Goal: Task Accomplishment & Management: Manage account settings

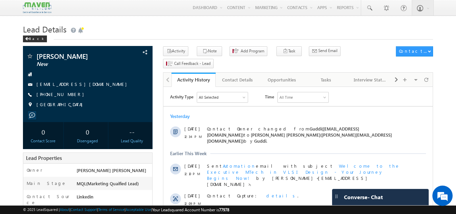
click at [113, 69] on div "Shagun New shagunbalutia8193@gmail.com +91-7453914789 India" at bounding box center [87, 82] width 123 height 59
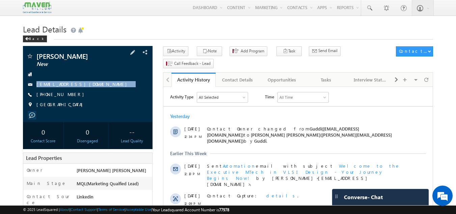
drag, startPoint x: 104, startPoint y: 76, endPoint x: 105, endPoint y: 90, distance: 14.2
click at [105, 90] on div "Shagun New shagunbalutia8193@gmail.com +91-7453914789 India" at bounding box center [87, 82] width 123 height 59
copy div "shagunbalutia8193@gmail.com"
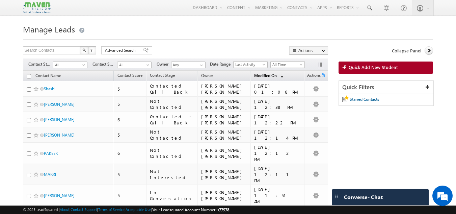
click at [272, 72] on link "Modified On (sorted descending)" at bounding box center [269, 76] width 36 height 9
click at [277, 80] on link "Modified On (sorted descending)" at bounding box center [265, 76] width 29 height 9
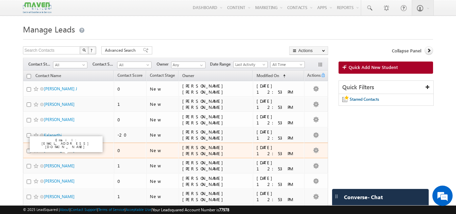
click at [49, 148] on link "Akshat Jain" at bounding box center [59, 150] width 31 height 5
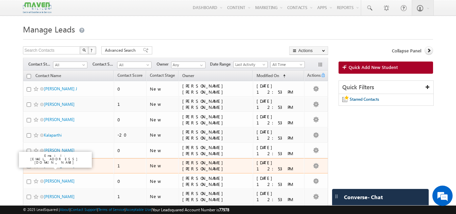
click at [54, 166] on link "Suhasini" at bounding box center [59, 165] width 31 height 5
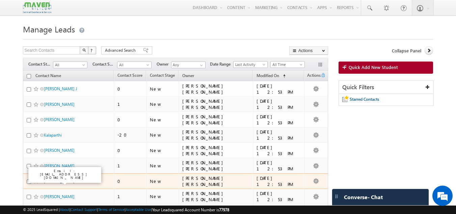
click at [49, 181] on link "Hari" at bounding box center [59, 180] width 31 height 5
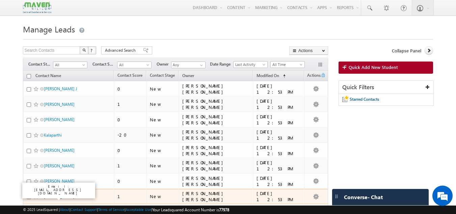
click at [53, 197] on link "Akanksha" at bounding box center [59, 196] width 31 height 5
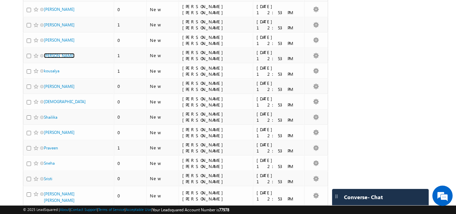
scroll to position [145, 0]
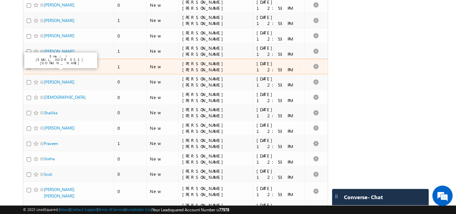
click at [55, 66] on link "kousalya" at bounding box center [52, 66] width 16 height 5
click at [55, 69] on link "kousalya" at bounding box center [52, 66] width 16 height 5
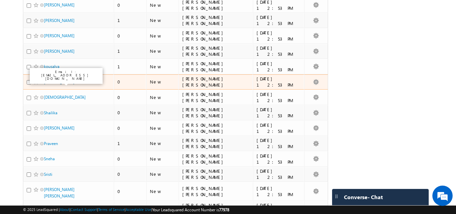
click at [56, 84] on link "lam kanakarao" at bounding box center [59, 81] width 31 height 5
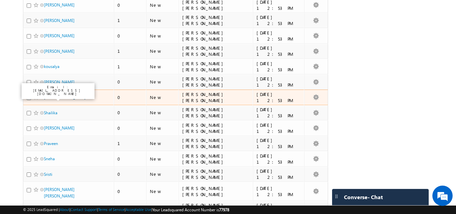
click at [53, 95] on link "Vaibhav" at bounding box center [65, 97] width 42 height 5
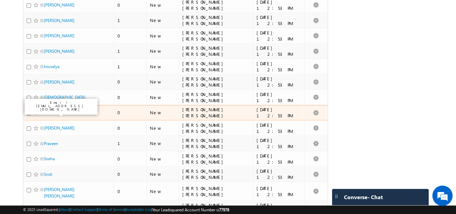
click at [53, 113] on link "Shailika" at bounding box center [51, 112] width 14 height 5
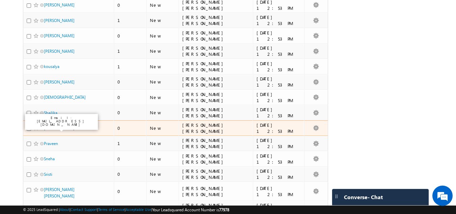
click at [53, 127] on link "UTKARSH" at bounding box center [59, 127] width 31 height 5
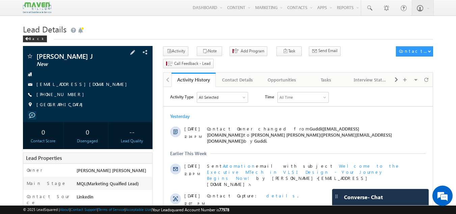
click at [51, 93] on span "[PHONE_NUMBER]" at bounding box center [61, 94] width 51 height 7
click at [54, 93] on span "[PHONE_NUMBER]" at bounding box center [61, 94] width 51 height 7
click at [114, 92] on div "+91-7907472824" at bounding box center [87, 94] width 123 height 7
click at [331, 76] on div "Tasks" at bounding box center [326, 80] width 33 height 8
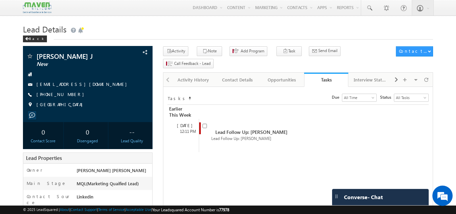
click at [331, 73] on link "Tasks" at bounding box center [326, 80] width 44 height 14
click at [204, 124] on input "checkbox" at bounding box center [205, 126] width 4 height 4
checkbox input "false"
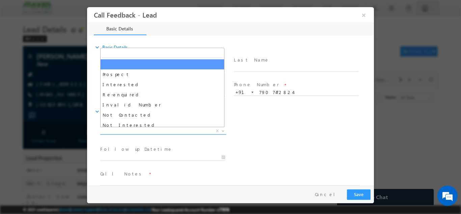
click at [121, 132] on span "X" at bounding box center [163, 130] width 126 height 7
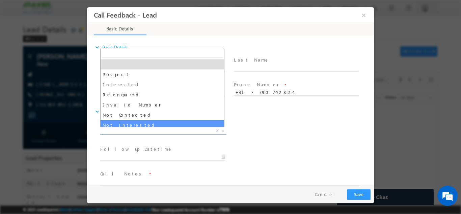
select select "Not Interested"
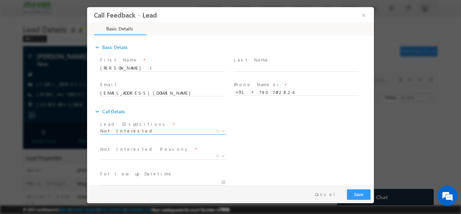
click at [128, 151] on label "Not Interested Reasons" at bounding box center [144, 149] width 89 height 6
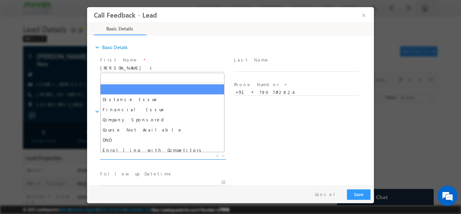
click at [130, 157] on span "X" at bounding box center [163, 155] width 126 height 7
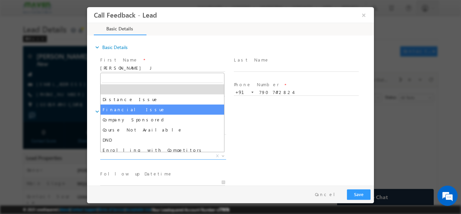
scroll to position [14, 0]
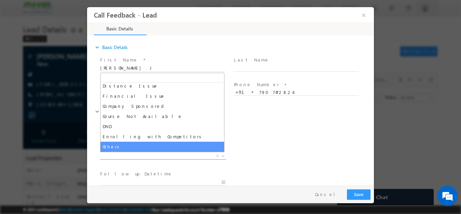
select select "Others"
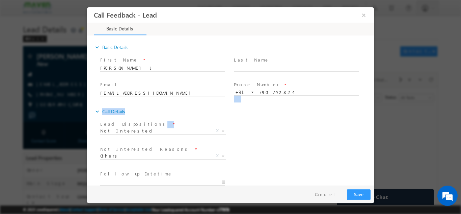
drag, startPoint x: 370, startPoint y: 104, endPoint x: 372, endPoint y: 125, distance: 21.4
click at [372, 125] on div "expand_more Basic Details First Name *" at bounding box center [232, 110] width 284 height 149
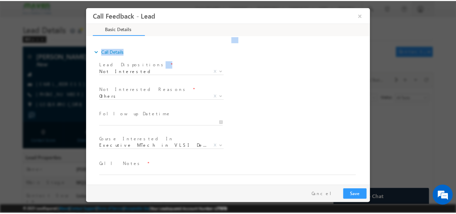
scroll to position [61, 0]
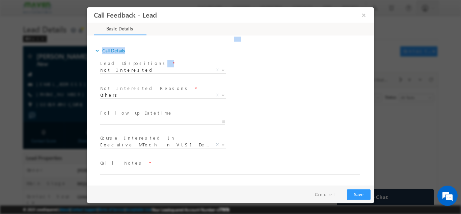
drag, startPoint x: 372, startPoint y: 125, endPoint x: 463, endPoint y: 178, distance: 104.8
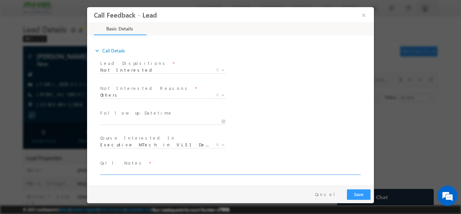
click at [171, 172] on textarea at bounding box center [230, 170] width 260 height 8
type textarea "not interested"
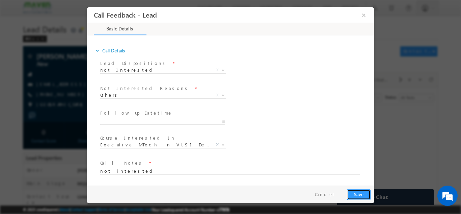
click at [362, 194] on button "Save" at bounding box center [359, 194] width 24 height 10
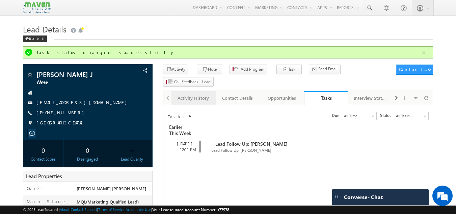
click at [181, 94] on div "Activity History" at bounding box center [193, 98] width 33 height 8
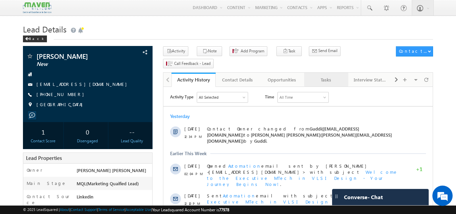
click at [330, 73] on link "Tasks" at bounding box center [326, 80] width 44 height 14
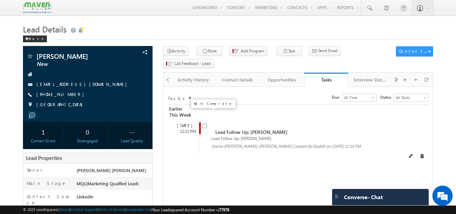
click at [207, 122] on span at bounding box center [205, 125] width 4 height 6
click at [205, 124] on input "checkbox" at bounding box center [205, 126] width 4 height 4
checkbox input "false"
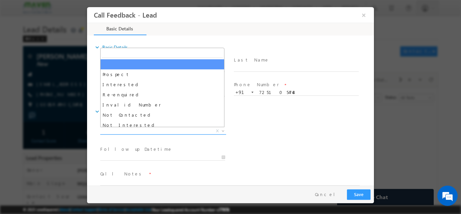
click at [134, 128] on span "X" at bounding box center [163, 130] width 126 height 7
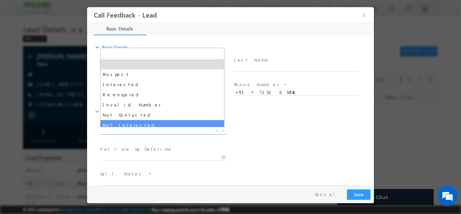
select select "Not Interested"
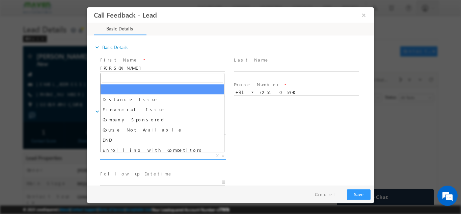
click at [150, 154] on span "X" at bounding box center [163, 155] width 126 height 7
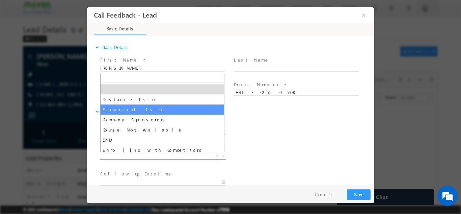
scroll to position [14, 0]
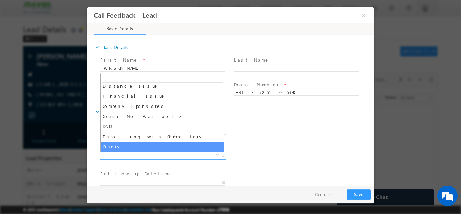
select select "Others"
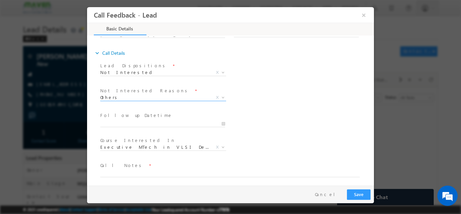
scroll to position [61, 0]
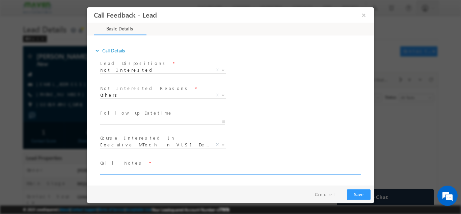
click at [191, 170] on textarea at bounding box center [230, 170] width 260 height 8
type textarea "not interested not looking for any course now"
drag, startPoint x: 356, startPoint y: 197, endPoint x: 362, endPoint y: 173, distance: 24.7
click at [362, 173] on span "not interested not looking for any course now" at bounding box center [233, 170] width 266 height 8
click at [357, 193] on button "Save" at bounding box center [359, 194] width 24 height 10
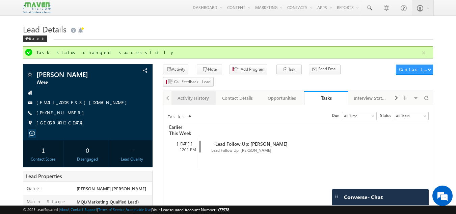
click at [209, 94] on div "Activity History" at bounding box center [193, 98] width 33 height 8
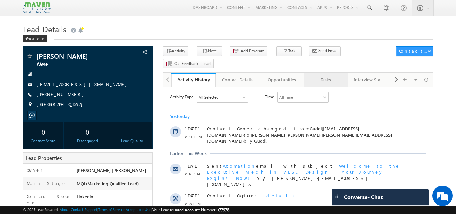
click at [326, 76] on div "Tasks" at bounding box center [326, 80] width 33 height 8
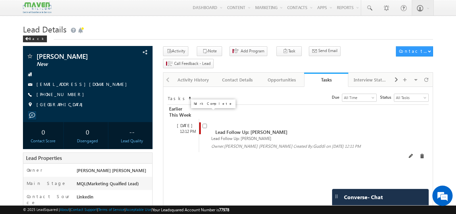
click at [206, 124] on input "checkbox" at bounding box center [205, 126] width 4 height 4
checkbox input "false"
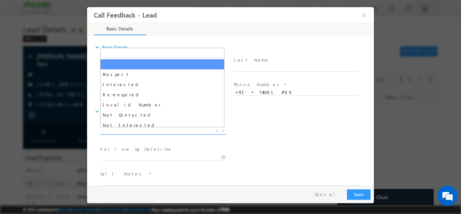
click at [170, 132] on span "X" at bounding box center [163, 130] width 126 height 7
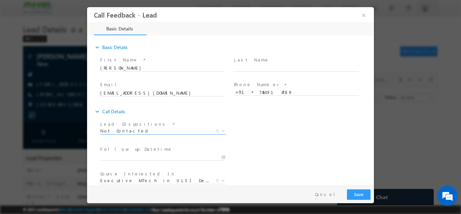
select select "Not Contacted"
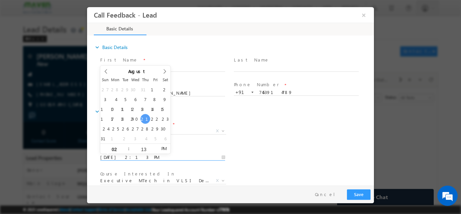
click at [160, 157] on input "21/08/2025 2:13 PM" at bounding box center [162, 157] width 125 height 7
type input "22/08/2025 2:13 PM"
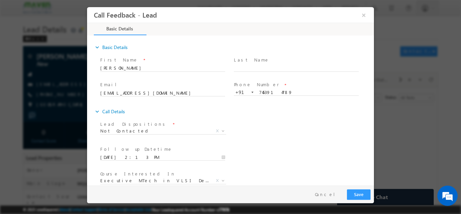
click at [232, 125] on div "Lead Dispositions * Prospect Interested Re-enquired Invalid Number Not Contacte…" at bounding box center [236, 131] width 275 height 25
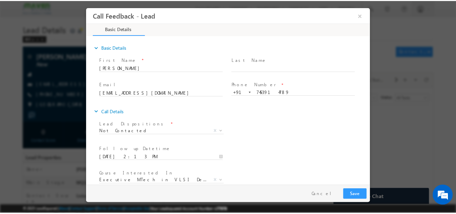
scroll to position [36, 0]
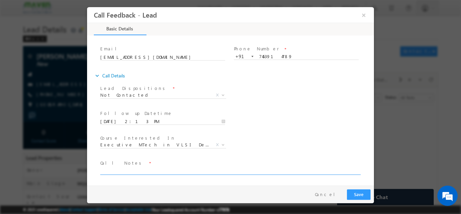
click at [239, 171] on textarea at bounding box center [230, 170] width 260 height 8
type textarea "dnp"
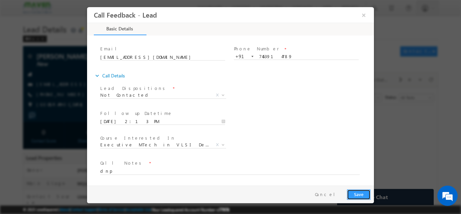
click at [351, 197] on button "Save" at bounding box center [359, 194] width 24 height 10
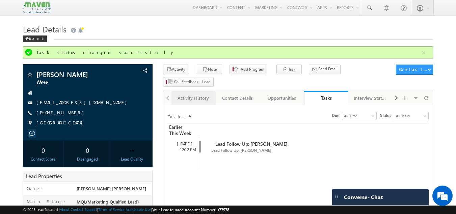
click at [192, 94] on div "Activity History" at bounding box center [193, 98] width 33 height 8
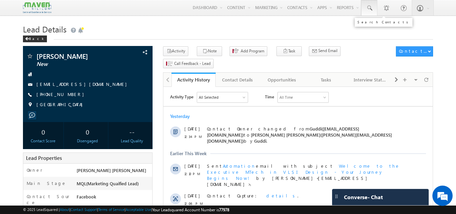
click at [370, 9] on span at bounding box center [369, 8] width 7 height 7
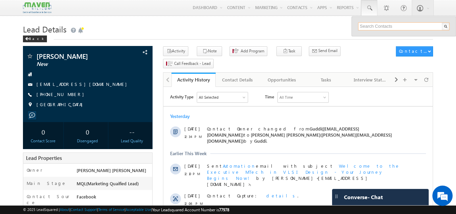
click at [368, 28] on input "text" at bounding box center [404, 26] width 92 height 8
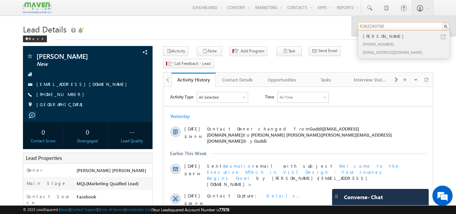
type input "6362240790"
click at [397, 44] on div "[PHONE_NUMBER]" at bounding box center [407, 44] width 90 height 8
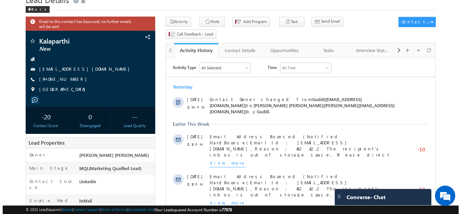
scroll to position [18, 0]
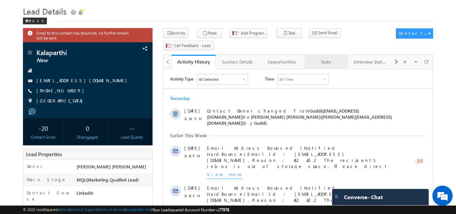
click at [331, 58] on div "Tasks" at bounding box center [326, 62] width 33 height 8
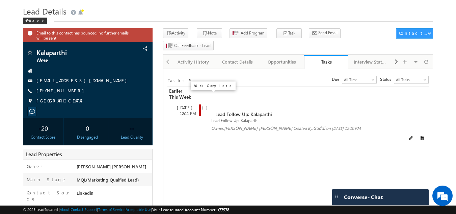
click at [206, 106] on input "checkbox" at bounding box center [205, 108] width 4 height 4
checkbox input "false"
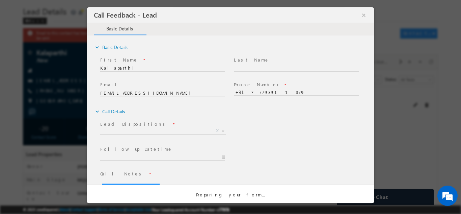
scroll to position [0, 0]
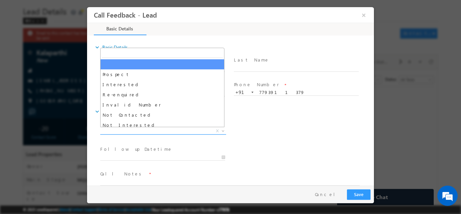
click at [177, 131] on span "X" at bounding box center [163, 130] width 126 height 7
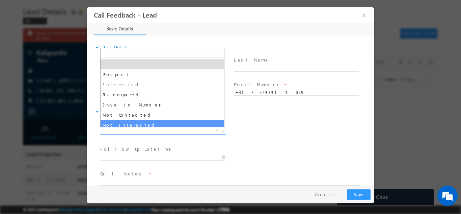
select select "Not Interested"
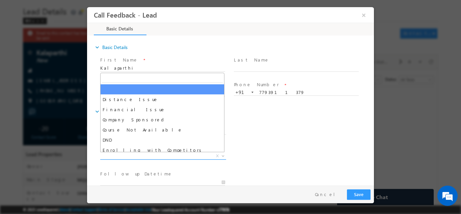
click at [182, 154] on span "X" at bounding box center [163, 155] width 126 height 7
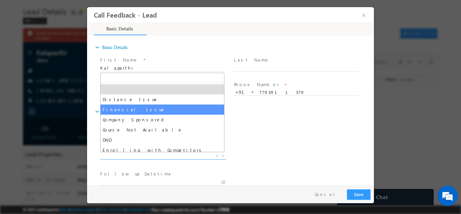
scroll to position [14, 0]
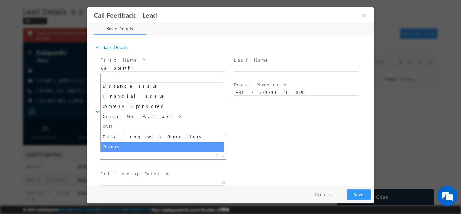
select select "Others"
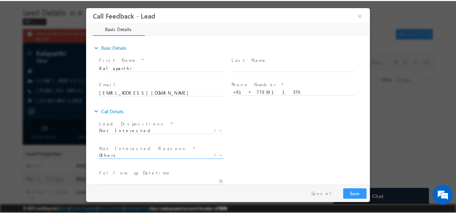
scroll to position [61, 0]
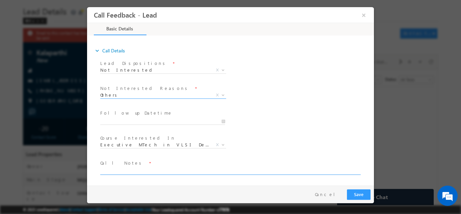
click at [216, 171] on textarea at bounding box center [230, 170] width 260 height 8
type textarea "not interested ask not to call not looking fo any course"
click at [370, 189] on button "Save" at bounding box center [359, 194] width 24 height 10
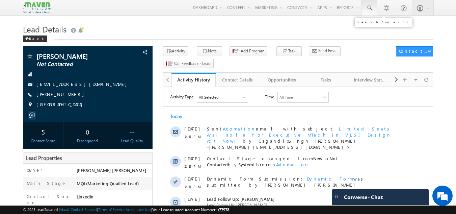
click at [370, 8] on span at bounding box center [369, 8] width 7 height 7
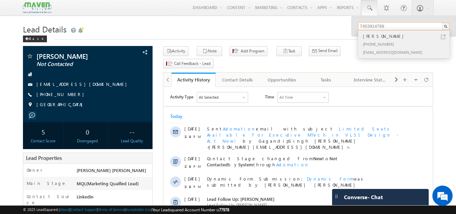
type input "7453914789"
click at [397, 48] on div "shagunbalutia8193@gmail.com" at bounding box center [407, 52] width 90 height 8
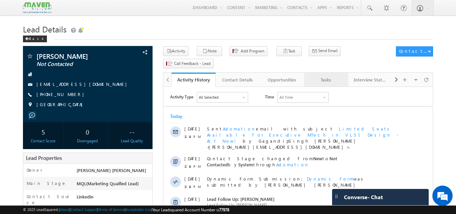
click at [327, 73] on link "Tasks" at bounding box center [326, 80] width 44 height 14
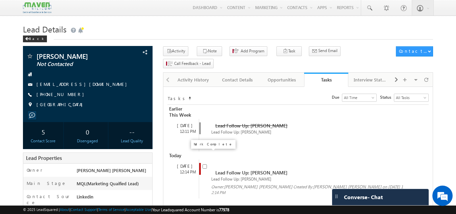
click at [204, 164] on input "checkbox" at bounding box center [205, 166] width 4 height 4
checkbox input "false"
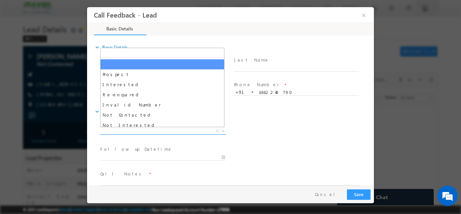
click at [188, 133] on span "X" at bounding box center [163, 130] width 126 height 7
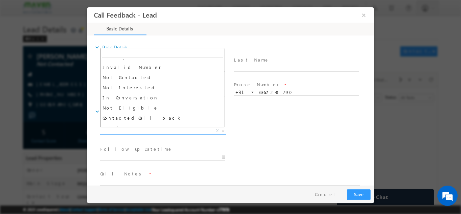
scroll to position [38, 0]
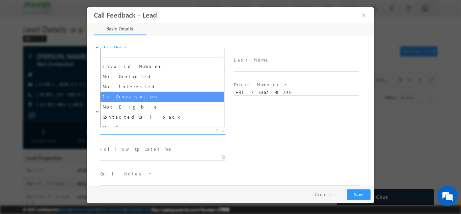
select select "In Conversation"
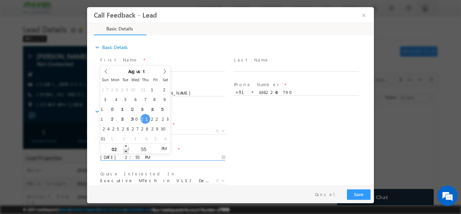
type input "21/08/2025 1:55 PM"
type input "01"
drag, startPoint x: 155, startPoint y: 155, endPoint x: 126, endPoint y: 150, distance: 29.5
click at [126, 150] on span at bounding box center [126, 150] width 5 height 5
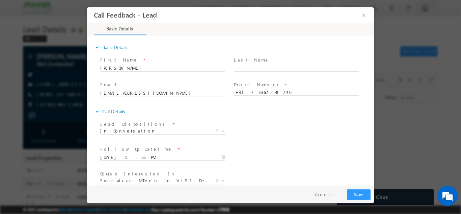
click at [238, 135] on div "Lead Dispositions * Prospect Interested Re-enquired Invalid Number Not Contacte…" at bounding box center [236, 131] width 275 height 25
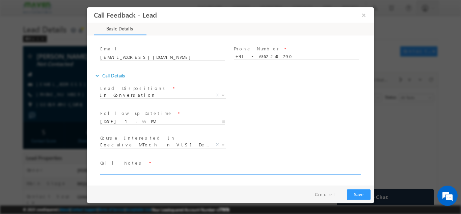
click at [259, 167] on textarea at bounding box center [230, 170] width 260 height 8
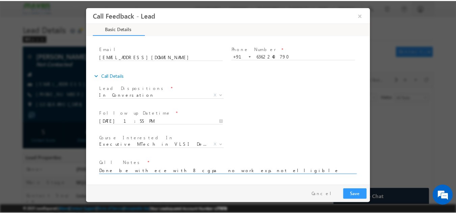
scroll to position [1, 0]
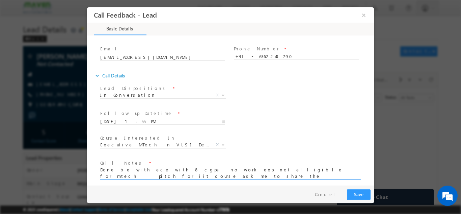
type textarea "Done be with ece with 8 cgpa no work exp. not elligible for mtech pitch for iit…"
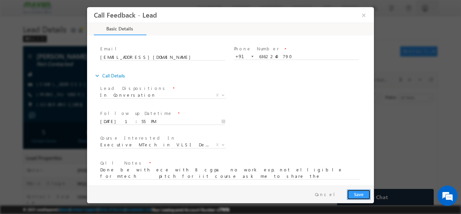
click at [357, 193] on button "Save" at bounding box center [359, 194] width 24 height 10
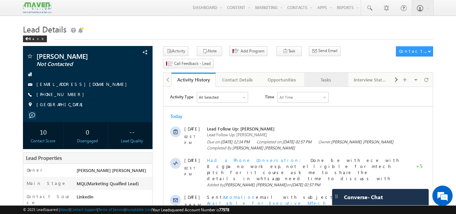
click at [334, 76] on div "Tasks" at bounding box center [326, 80] width 33 height 8
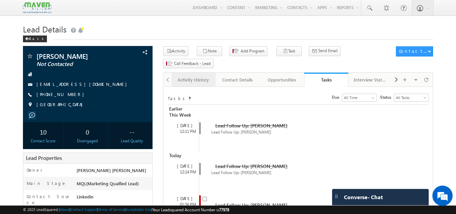
click at [192, 76] on div "Activity History" at bounding box center [193, 80] width 33 height 8
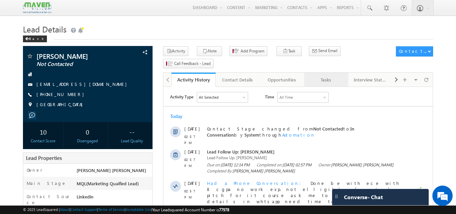
click at [334, 76] on div "Tasks" at bounding box center [326, 80] width 33 height 8
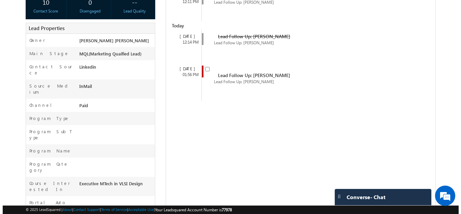
scroll to position [128, 0]
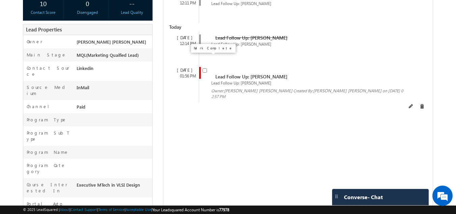
click at [204, 68] on input "checkbox" at bounding box center [205, 70] width 4 height 4
checkbox input "false"
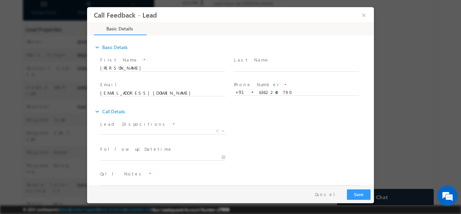
scroll to position [0, 0]
click at [366, 10] on button "×" at bounding box center [363, 14] width 11 height 12
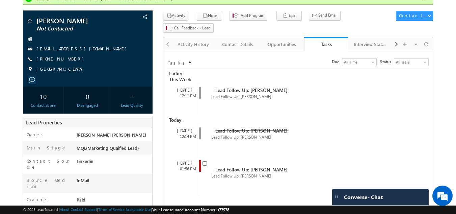
scroll to position [53, 0]
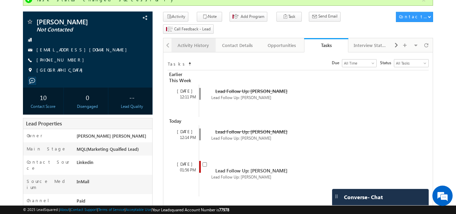
click at [211, 38] on link "Activity History" at bounding box center [194, 45] width 44 height 14
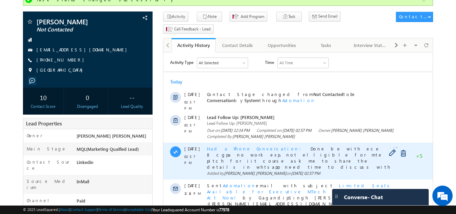
click at [363, 151] on span "Done be with ece with 8 cgpa no work exp. not elligible for mtech pitch for iit…" at bounding box center [303, 161] width 193 height 30
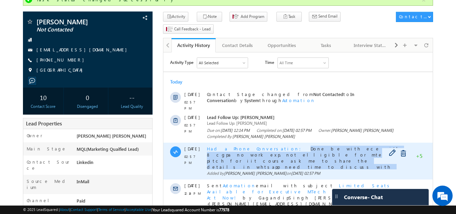
drag, startPoint x: 372, startPoint y: 152, endPoint x: 263, endPoint y: 146, distance: 109.6
click at [263, 146] on div "Had a Phone Conversation Done be with ece with 8 cgpa no work exp. not elligibl…" at bounding box center [305, 158] width 197 height 24
copy span "Done be with ece with 8 cgpa no work exp. not elligible for mtech pitch for iit…"
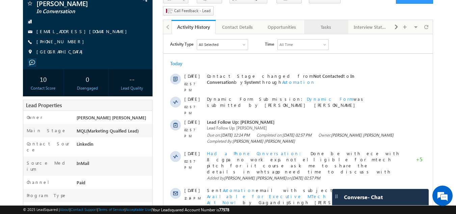
click at [329, 23] on div "Tasks" at bounding box center [326, 27] width 33 height 8
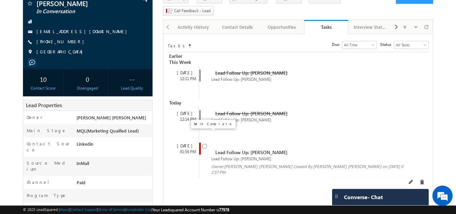
click at [204, 144] on input "checkbox" at bounding box center [205, 146] width 4 height 4
checkbox input "false"
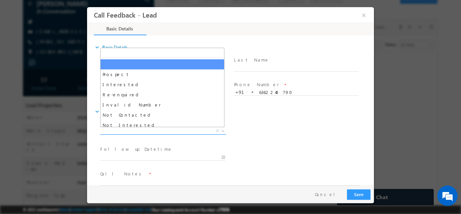
click at [153, 132] on span "X" at bounding box center [163, 130] width 126 height 7
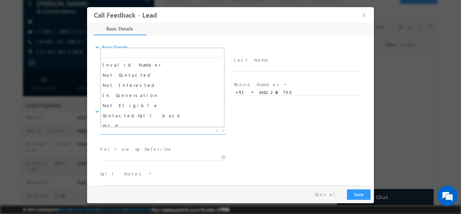
scroll to position [40, 0]
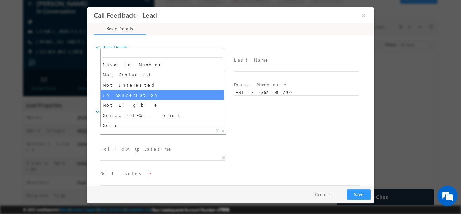
select select "In Conversation"
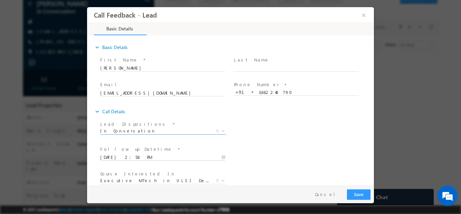
click at [173, 155] on input "[DATE] 2:58 PM" at bounding box center [162, 157] width 125 height 7
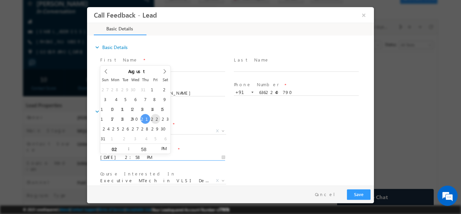
type input "[DATE] 2:58 PM"
click at [295, 130] on div "Lead Dispositions * Prospect Interested Re-enquired Invalid Number Not Contacte…" at bounding box center [236, 131] width 275 height 25
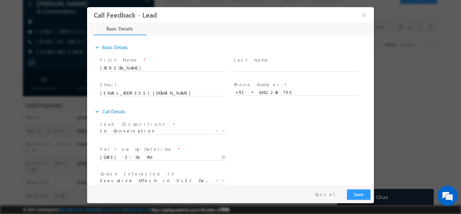
drag, startPoint x: 372, startPoint y: 136, endPoint x: 465, endPoint y: 186, distance: 106.0
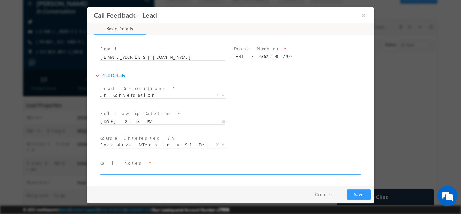
click at [247, 172] on textarea at bounding box center [230, 170] width 260 height 8
paste textarea "Done be with ece with 8 cgpa no work exp. not elligible for mtech pitch for iit…"
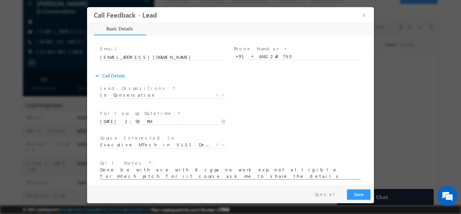
type textarea "Done be with ece with 8 cgpa no work exp. not elligible for mtech pitch for iit…"
click at [364, 190] on button "Save" at bounding box center [359, 194] width 24 height 10
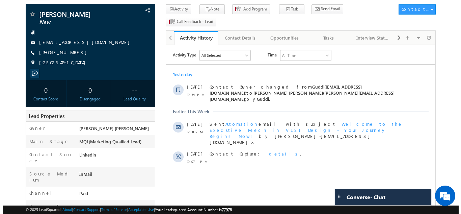
scroll to position [41, 0]
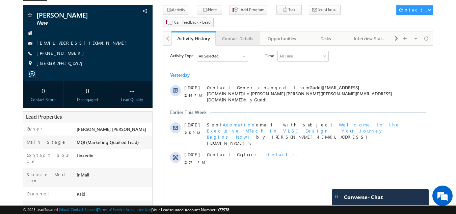
click at [248, 34] on div "Contact Details" at bounding box center [237, 38] width 33 height 8
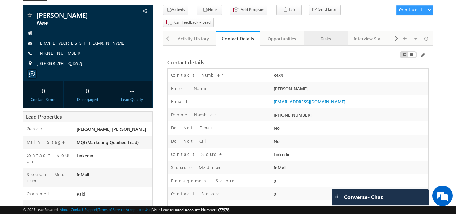
click at [335, 34] on div "Tasks" at bounding box center [326, 38] width 33 height 8
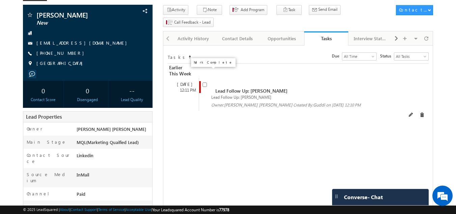
click at [204, 82] on input "checkbox" at bounding box center [205, 84] width 4 height 4
checkbox input "false"
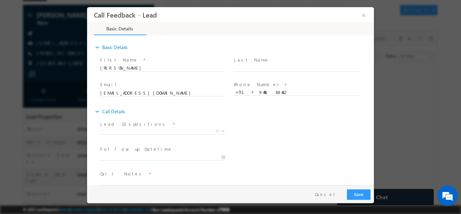
scroll to position [0, 0]
click at [140, 133] on span "X" at bounding box center [163, 130] width 126 height 7
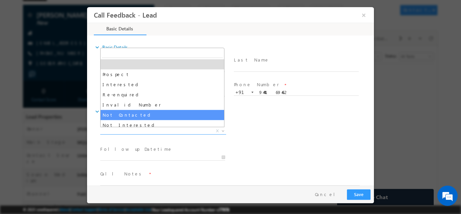
select select "Not Contacted"
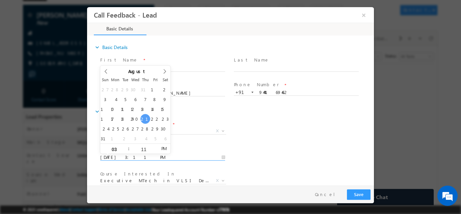
click at [137, 158] on input "21/08/2025 3:11 PM" at bounding box center [162, 157] width 125 height 7
type input "22/08/2025 3:11 PM"
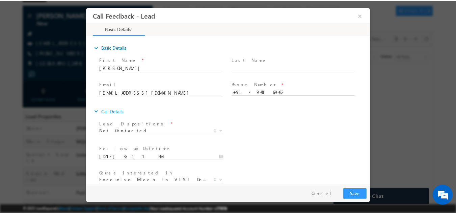
scroll to position [36, 0]
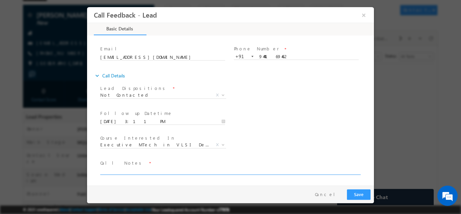
click at [243, 171] on textarea at bounding box center [230, 170] width 260 height 8
type textarea "dnp"
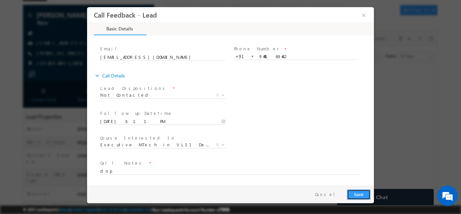
click at [361, 196] on button "Save" at bounding box center [359, 194] width 24 height 10
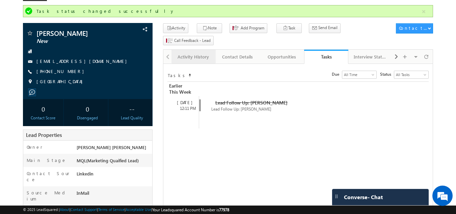
click at [190, 50] on link "Activity History" at bounding box center [194, 57] width 44 height 14
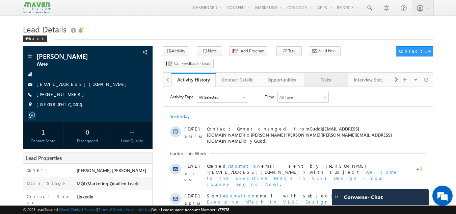
click at [321, 76] on div "Tasks" at bounding box center [326, 80] width 33 height 8
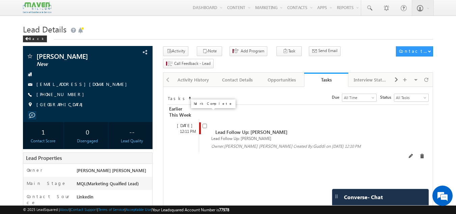
click at [207, 122] on span at bounding box center [205, 125] width 4 height 6
click at [203, 124] on input "checkbox" at bounding box center [205, 126] width 4 height 4
checkbox input "false"
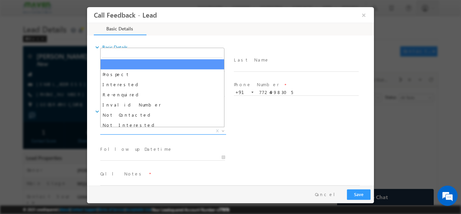
click at [167, 131] on span "X" at bounding box center [163, 130] width 126 height 7
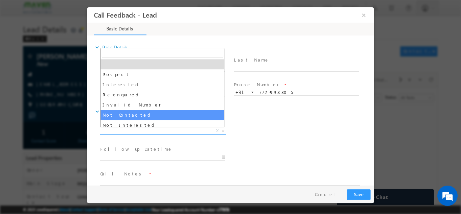
select select "Not Contacted"
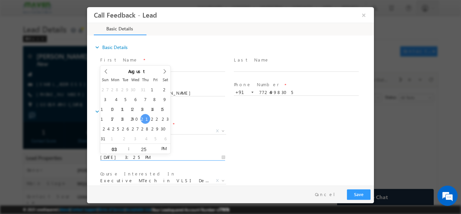
click at [163, 157] on input "[DATE] 3:25 PM" at bounding box center [162, 157] width 125 height 7
type input "[DATE] 3:25 PM"
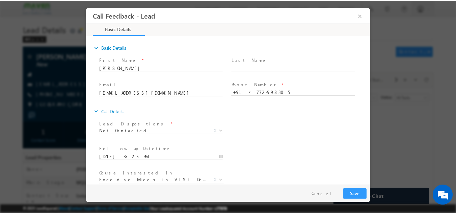
scroll to position [36, 0]
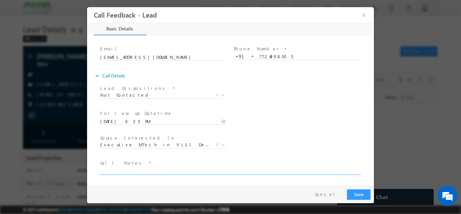
click at [282, 172] on textarea at bounding box center [230, 170] width 260 height 8
type textarea "dnp"
click at [358, 194] on button "Save" at bounding box center [359, 194] width 24 height 10
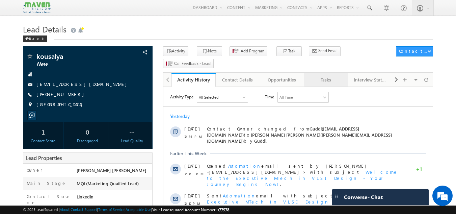
click at [330, 76] on div "Tasks" at bounding box center [326, 80] width 33 height 8
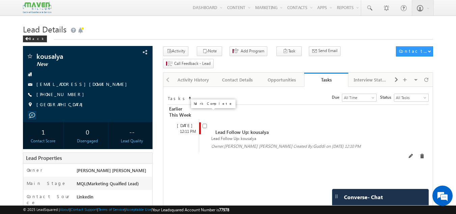
click at [206, 124] on input "checkbox" at bounding box center [205, 126] width 4 height 4
checkbox input "false"
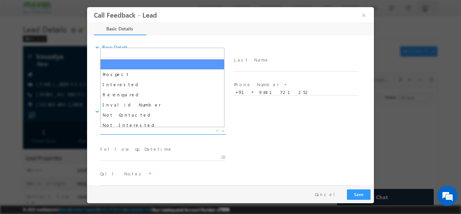
click at [157, 130] on span "X" at bounding box center [163, 130] width 126 height 7
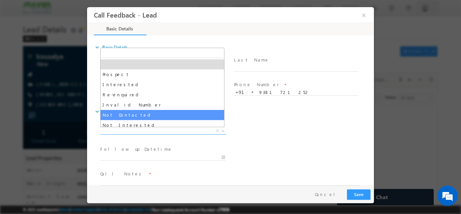
select select "Not Contacted"
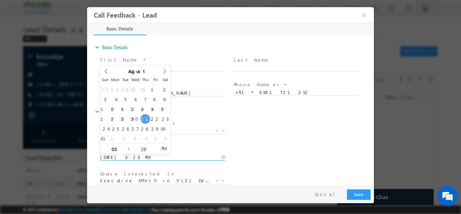
click at [148, 158] on input "21/08/2025 3:26 PM" at bounding box center [162, 157] width 125 height 7
type input "22/08/2025 3:26 PM"
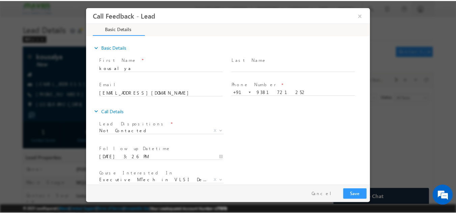
scroll to position [36, 0]
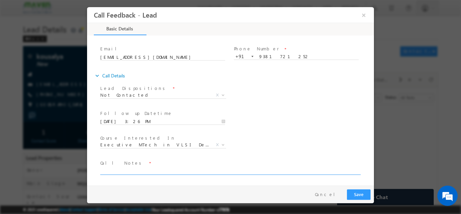
click at [251, 169] on textarea at bounding box center [230, 170] width 260 height 8
type textarea "dnp"
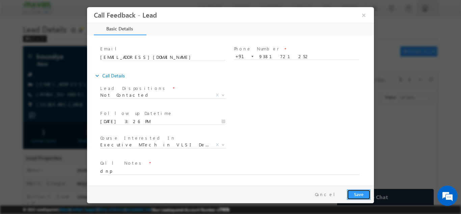
click at [358, 192] on button "Save" at bounding box center [359, 194] width 24 height 10
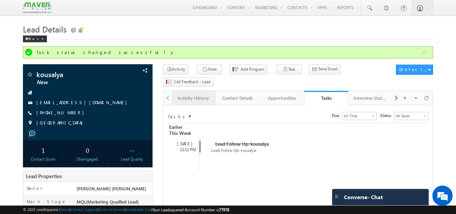
click at [194, 94] on div "Activity History" at bounding box center [193, 98] width 33 height 8
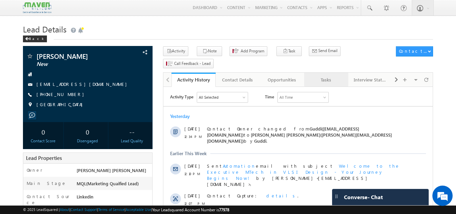
click at [341, 76] on div "Tasks" at bounding box center [326, 80] width 33 height 8
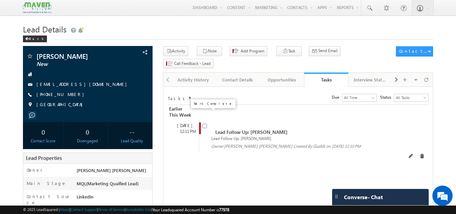
click at [204, 124] on input "checkbox" at bounding box center [205, 126] width 4 height 4
checkbox input "false"
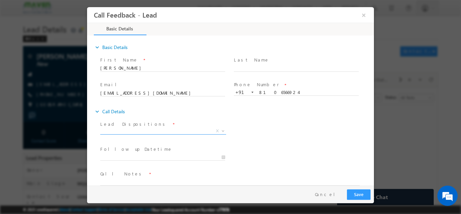
click at [200, 129] on span "X" at bounding box center [163, 130] width 126 height 7
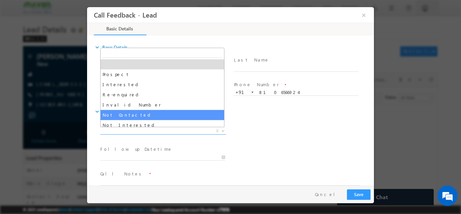
select select "Not Contacted"
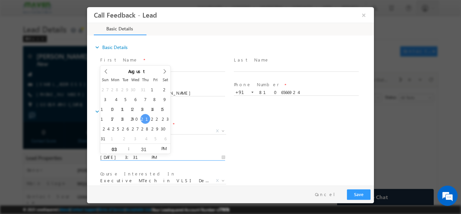
click at [143, 156] on input "21/08/2025 3:31 PM" at bounding box center [162, 157] width 125 height 7
type input "22/08/2025 3:31 PM"
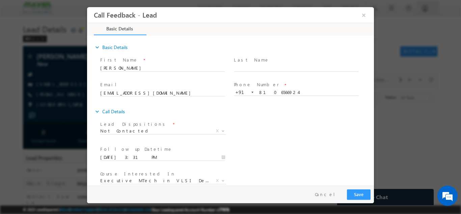
scroll to position [36, 0]
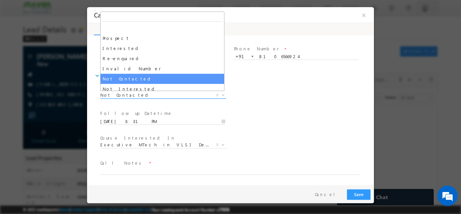
click at [165, 94] on span "Not Contacted" at bounding box center [155, 95] width 110 height 6
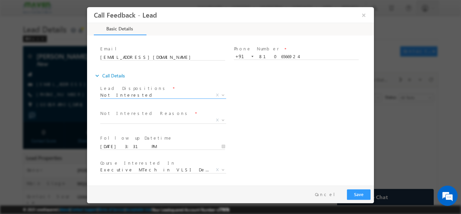
select select "Not Interested"
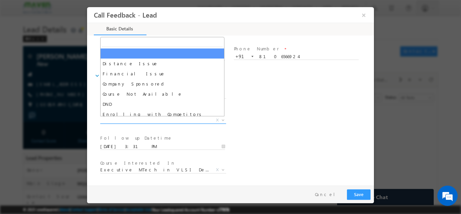
click at [201, 116] on span "X" at bounding box center [163, 119] width 126 height 7
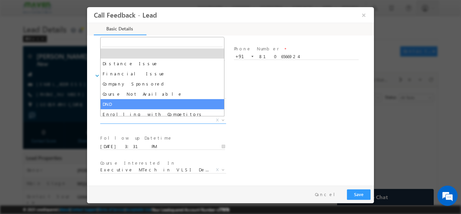
select select "DND"
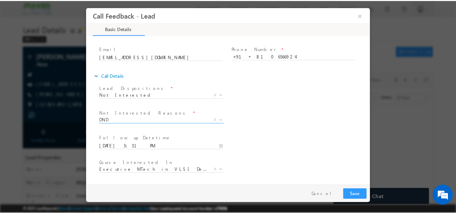
scroll to position [61, 0]
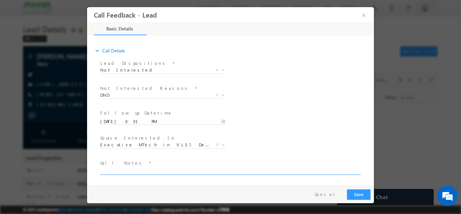
click at [276, 170] on textarea at bounding box center [230, 170] width 260 height 8
type textarea "said not int. ask me not to call"
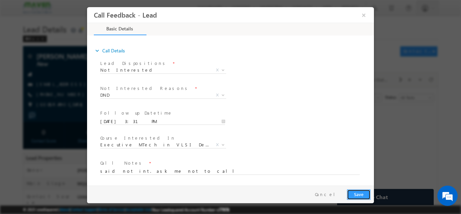
click at [356, 194] on button "Save" at bounding box center [359, 194] width 24 height 10
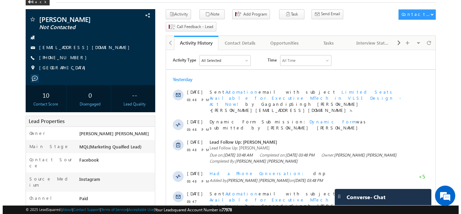
scroll to position [33, 0]
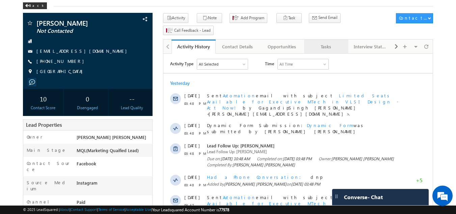
click at [327, 43] on div "Tasks" at bounding box center [326, 47] width 33 height 8
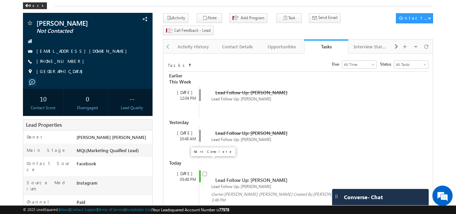
click at [206, 172] on input "checkbox" at bounding box center [205, 174] width 4 height 4
checkbox input "false"
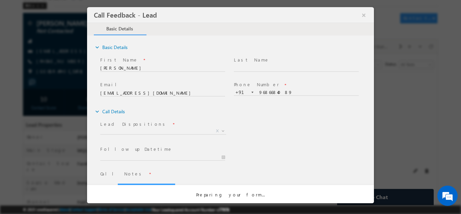
scroll to position [0, 0]
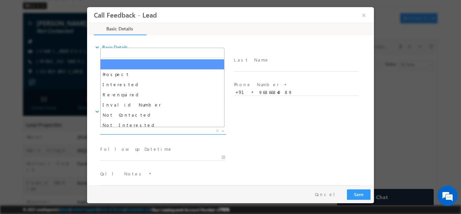
click at [157, 133] on span "X" at bounding box center [163, 130] width 126 height 7
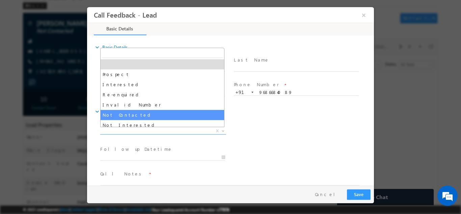
select select "Not Contacted"
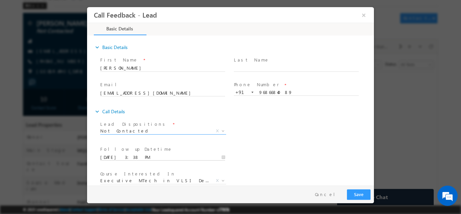
click at [151, 158] on input "21/08/2025 3:38 PM" at bounding box center [162, 157] width 125 height 7
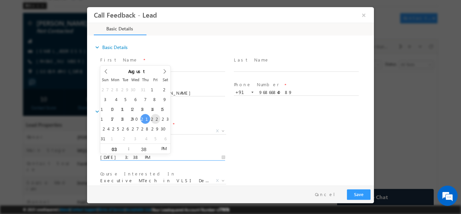
type input "22/08/2025 3:38 PM"
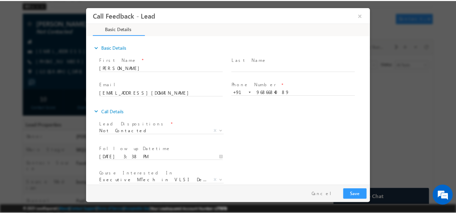
scroll to position [36, 0]
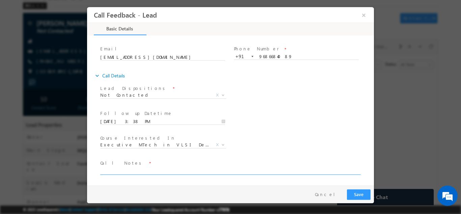
click at [262, 171] on textarea at bounding box center [230, 170] width 260 height 8
type textarea "disconnecting the call"
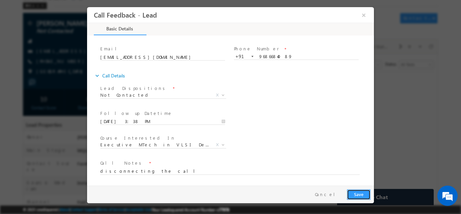
click at [359, 193] on button "Save" at bounding box center [359, 194] width 24 height 10
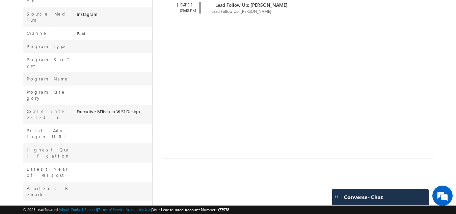
scroll to position [252, 0]
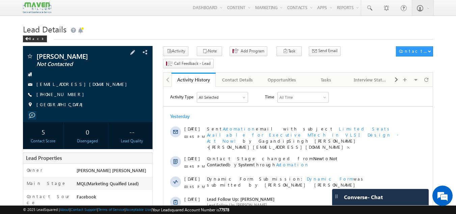
click at [65, 94] on span "[PHONE_NUMBER]" at bounding box center [61, 94] width 51 height 7
click at [322, 73] on link "Tasks" at bounding box center [326, 80] width 44 height 14
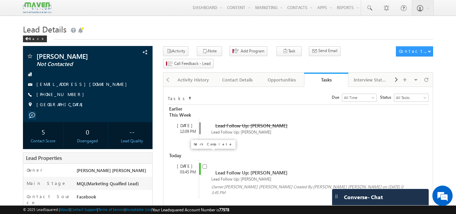
click at [205, 164] on input "checkbox" at bounding box center [205, 166] width 4 height 4
checkbox input "false"
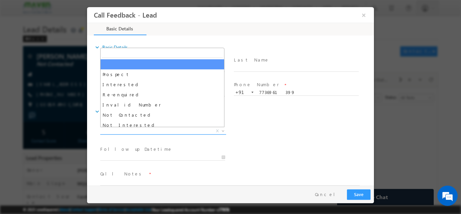
click at [158, 129] on span "X" at bounding box center [163, 130] width 126 height 7
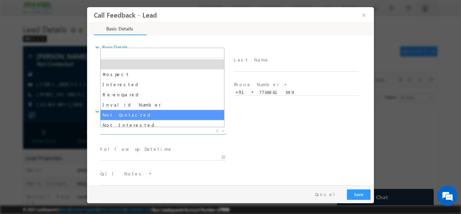
select select "Not Contacted"
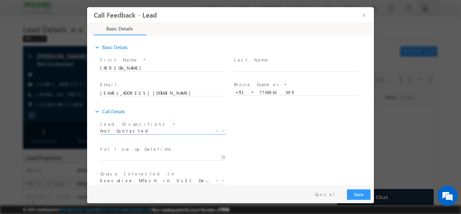
click at [151, 112] on div "expand_more Call Details" at bounding box center [234, 111] width 280 height 12
click at [146, 154] on input "21/08/2025 3:35 PM" at bounding box center [162, 157] width 125 height 7
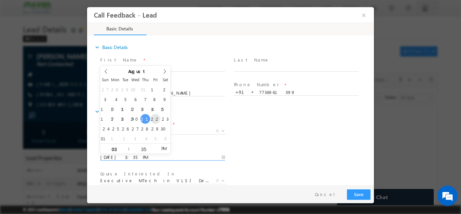
type input "22/08/2025 3:35 PM"
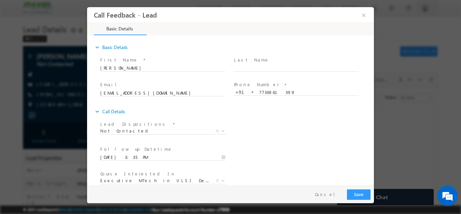
click at [289, 133] on div "Lead Dispositions * Prospect Interested Re-enquired Invalid Number Not Contacte…" at bounding box center [236, 131] width 275 height 25
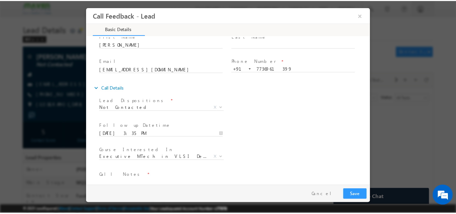
scroll to position [36, 0]
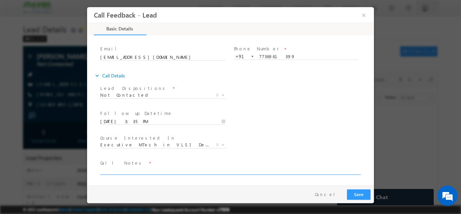
click at [230, 167] on textarea at bounding box center [230, 170] width 260 height 8
type textarea "n"
type textarea "disconnecting the call"
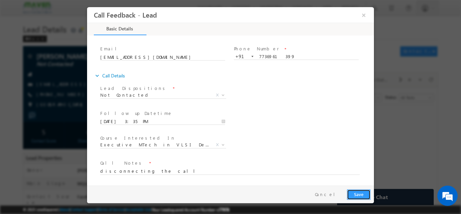
click at [368, 191] on button "Save" at bounding box center [359, 194] width 24 height 10
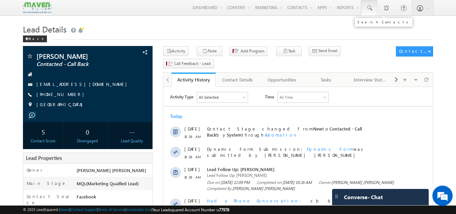
click at [372, 9] on span at bounding box center [369, 8] width 7 height 7
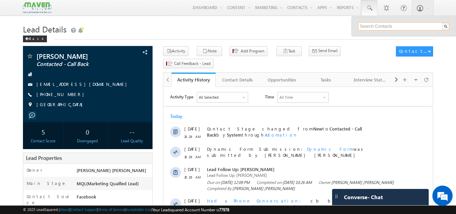
click at [367, 25] on input "text" at bounding box center [404, 26] width 92 height 8
type input "8106566924"
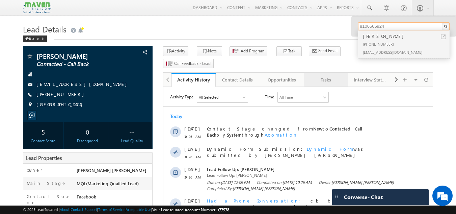
click at [321, 74] on link "Tasks" at bounding box center [326, 80] width 44 height 14
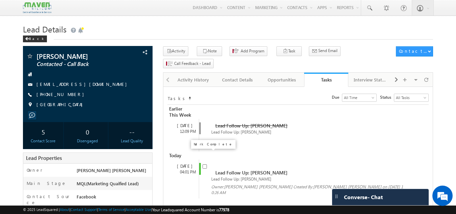
click at [206, 163] on span at bounding box center [205, 166] width 4 height 6
click at [206, 164] on input "checkbox" at bounding box center [205, 166] width 4 height 4
checkbox input "false"
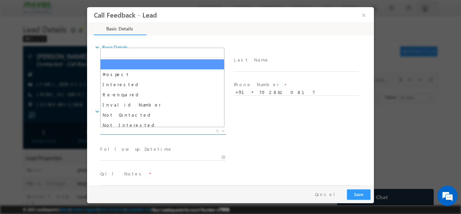
click at [130, 130] on span "X" at bounding box center [163, 130] width 126 height 7
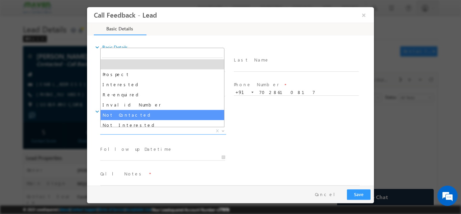
select select "Not Contacted"
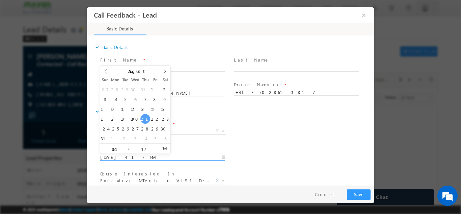
click at [200, 159] on input "21/08/2025 4:17 PM" at bounding box center [162, 157] width 125 height 7
type input "22/08/2025 4:17 PM"
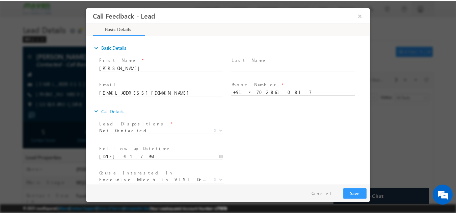
scroll to position [36, 0]
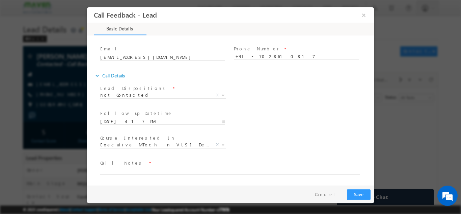
drag, startPoint x: 372, startPoint y: 121, endPoint x: 466, endPoint y: 182, distance: 112.0
click at [258, 168] on textarea at bounding box center [230, 170] width 260 height 8
click at [258, 168] on textarea "dnp" at bounding box center [230, 170] width 260 height 8
type textarea "dnp"
click at [362, 190] on button "Save" at bounding box center [359, 194] width 24 height 10
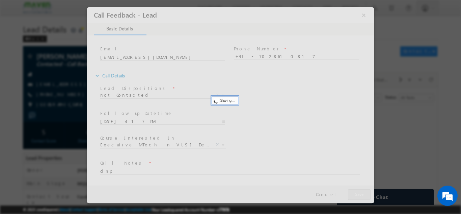
click at [362, 190] on div at bounding box center [230, 105] width 287 height 196
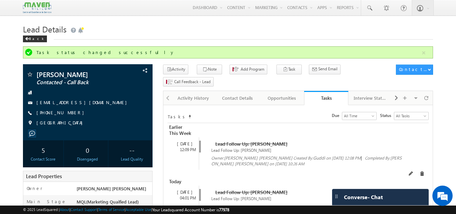
drag, startPoint x: 275, startPoint y: 184, endPoint x: 343, endPoint y: 144, distance: 79.1
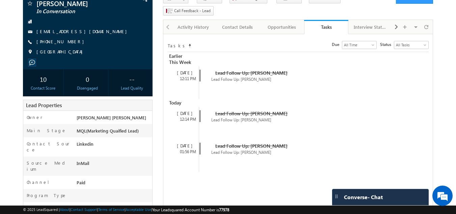
scroll to position [71, 0]
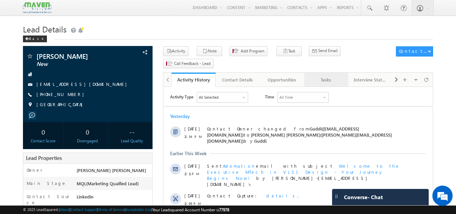
click at [326, 76] on div "Tasks" at bounding box center [326, 80] width 33 height 8
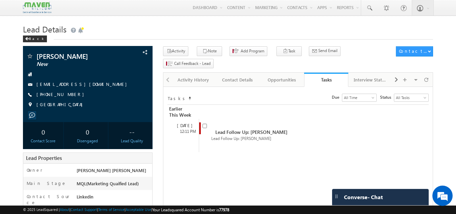
click at [326, 73] on link "Tasks" at bounding box center [326, 80] width 44 height 14
click at [206, 124] on input "checkbox" at bounding box center [205, 126] width 4 height 4
checkbox input "false"
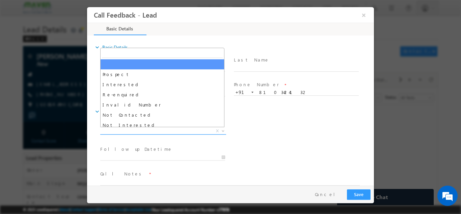
click at [197, 132] on span "X" at bounding box center [163, 130] width 126 height 7
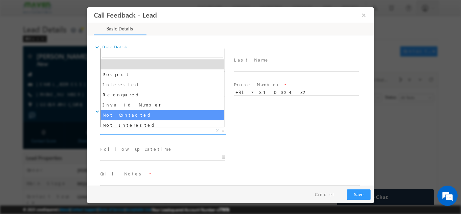
select select "Not Contacted"
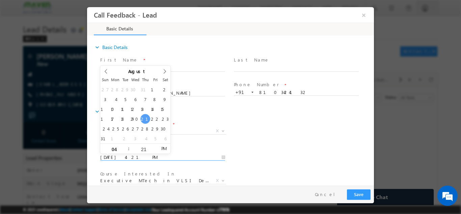
click at [148, 158] on input "21/08/2025 4:21 PM" at bounding box center [162, 157] width 125 height 7
type input "22/08/2025 4:21 PM"
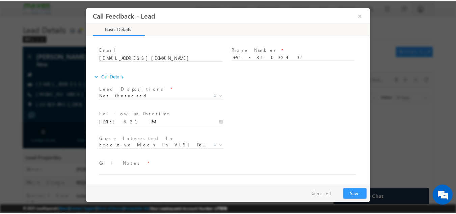
scroll to position [36, 0]
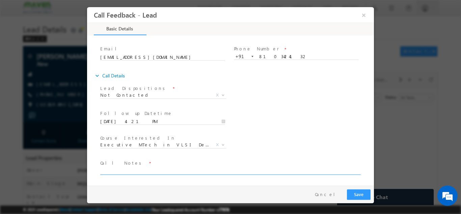
click at [298, 168] on textarea at bounding box center [230, 170] width 260 height 8
type textarea "dnp"
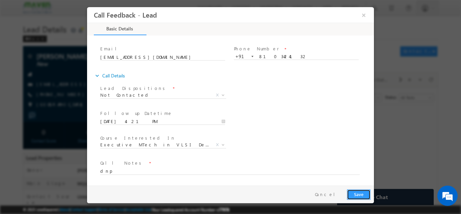
click at [362, 194] on button "Save" at bounding box center [359, 194] width 24 height 10
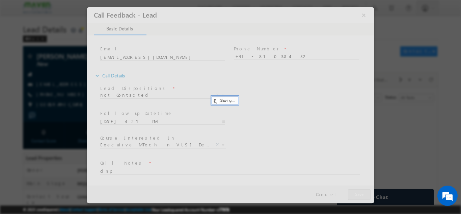
click at [362, 194] on div at bounding box center [230, 105] width 287 height 196
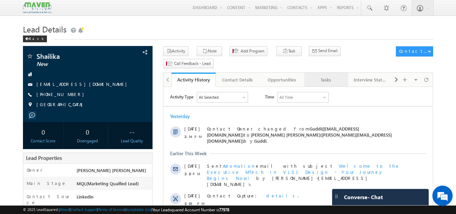
click at [327, 73] on link "Tasks" at bounding box center [326, 80] width 44 height 14
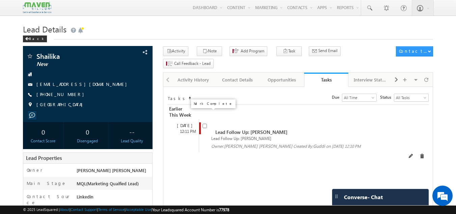
click at [206, 124] on input "checkbox" at bounding box center [205, 126] width 4 height 4
checkbox input "false"
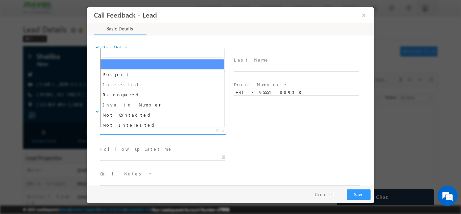
click at [176, 133] on span "X" at bounding box center [163, 130] width 126 height 7
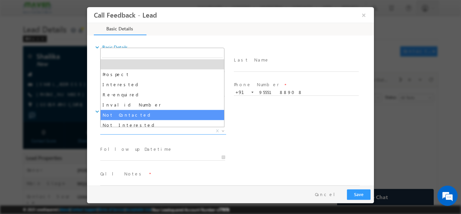
select select "Not Contacted"
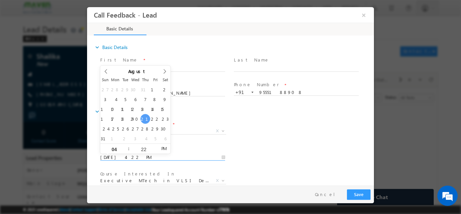
click at [155, 157] on input "[DATE] 4:22 PM" at bounding box center [162, 157] width 125 height 7
type input "[DATE] 4:22 PM"
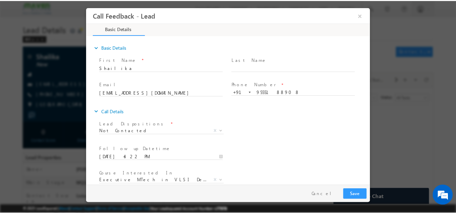
scroll to position [36, 0]
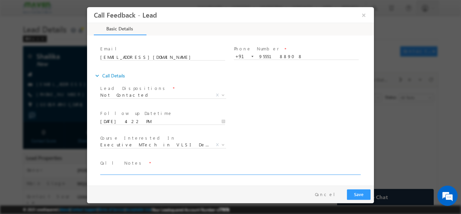
click at [226, 168] on textarea at bounding box center [230, 170] width 260 height 8
type textarea "dnp"
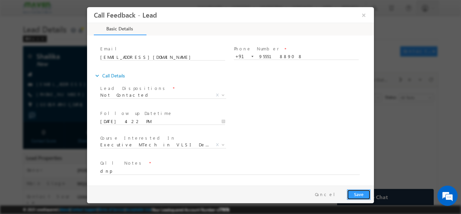
click at [363, 196] on button "Save" at bounding box center [359, 194] width 24 height 10
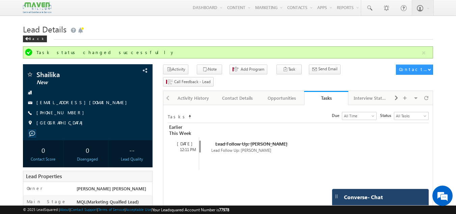
click at [357, 201] on div "Converse - Chat" at bounding box center [380, 197] width 97 height 16
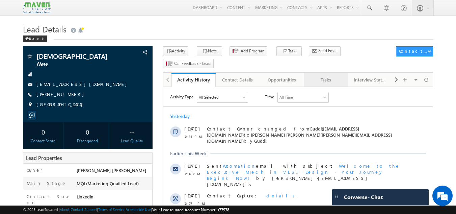
click at [333, 76] on div "Tasks" at bounding box center [326, 80] width 33 height 8
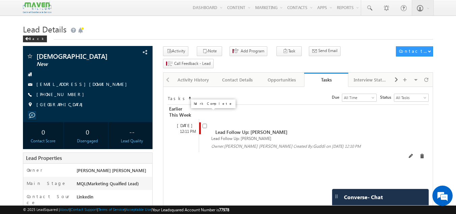
click at [205, 124] on input "checkbox" at bounding box center [205, 126] width 4 height 4
checkbox input "false"
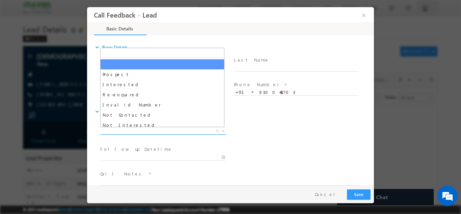
click at [156, 134] on span "Prospect Interested Re-enquired Invalid Number Not Contacted Not Interested In …" at bounding box center [165, 132] width 131 height 8
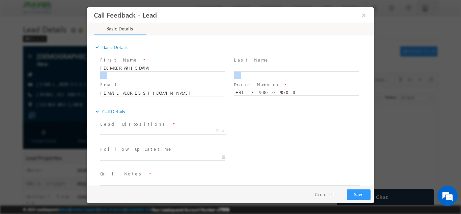
drag, startPoint x: 225, startPoint y: 72, endPoint x: 226, endPoint y: 85, distance: 13.5
click at [226, 85] on div "First Name * Vaibhav Last Name * Email * vaibhavsoni1236@gmail.com" at bounding box center [234, 80] width 280 height 50
click at [170, 130] on span "X" at bounding box center [163, 130] width 126 height 7
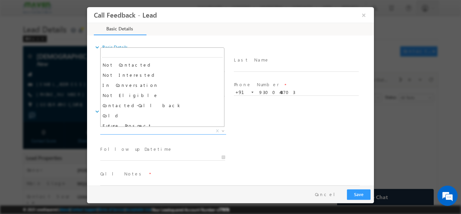
scroll to position [64, 0]
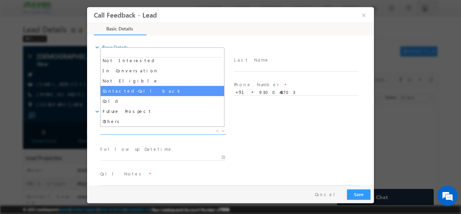
select select "Contacted-Call back"
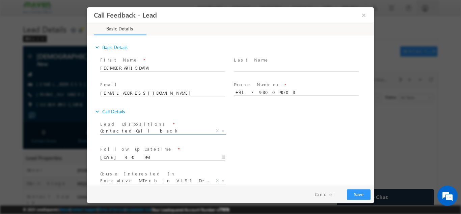
click at [171, 157] on input "21/08/2025 4:40 PM" at bounding box center [162, 157] width 125 height 7
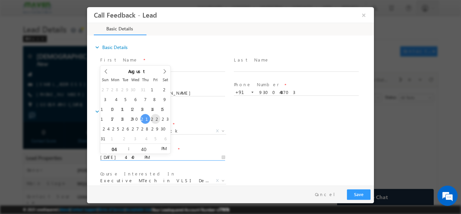
type input "22/08/2025 4:40 PM"
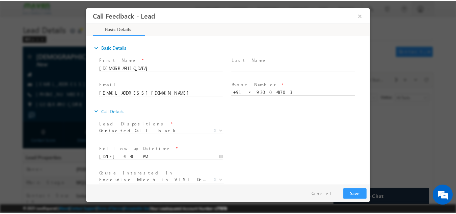
scroll to position [36, 0]
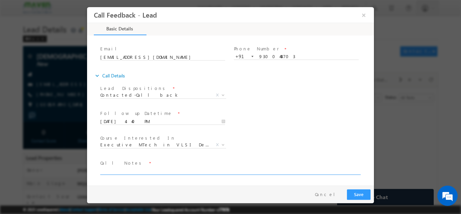
click at [218, 169] on textarea at bounding box center [230, 170] width 260 height 8
type textarea "cb tomorrow"
click at [354, 193] on button "Save" at bounding box center [359, 194] width 24 height 10
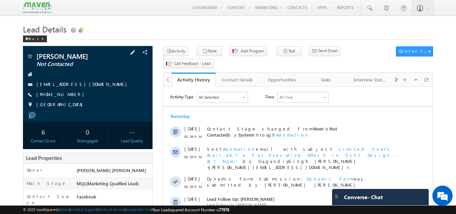
click at [59, 95] on span "[PHONE_NUMBER]" at bounding box center [61, 94] width 51 height 7
click at [60, 92] on span "+91-8623843471" at bounding box center [61, 94] width 51 height 7
click at [328, 76] on div "Tasks" at bounding box center [326, 80] width 33 height 8
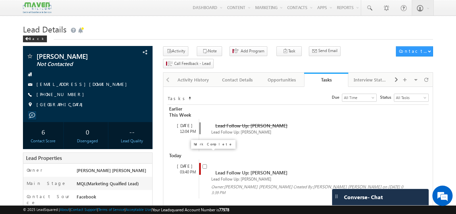
click at [205, 164] on input "checkbox" at bounding box center [205, 166] width 4 height 4
checkbox input "false"
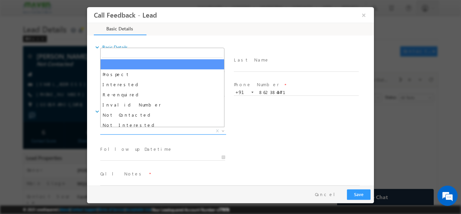
click at [163, 129] on span "X" at bounding box center [163, 130] width 126 height 7
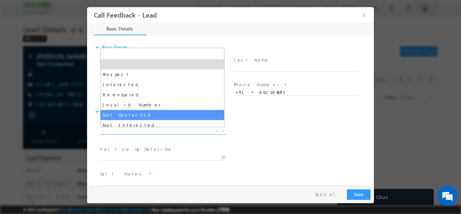
drag, startPoint x: 156, startPoint y: 112, endPoint x: 142, endPoint y: 157, distance: 47.3
click at [142, 157] on body "Call Feedback - Lead × Basic Details" at bounding box center [230, 96] width 287 height 178
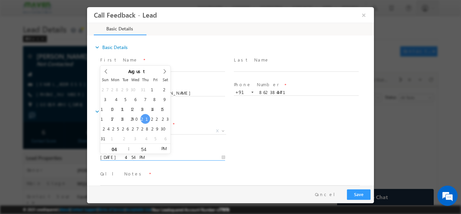
click at [142, 157] on input "21/08/2025 4:54 PM" at bounding box center [162, 157] width 125 height 7
type input "22/08/2025 4:54 PM"
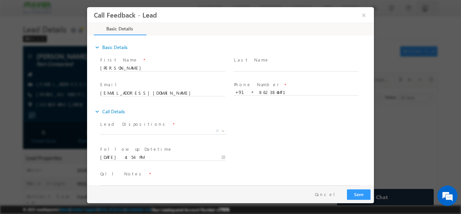
scroll to position [11, 0]
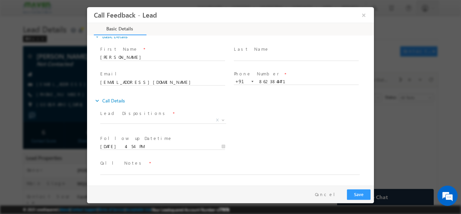
drag, startPoint x: 373, startPoint y: 114, endPoint x: 467, endPoint y: 198, distance: 126.0
click at [161, 168] on textarea at bounding box center [230, 170] width 260 height 8
type textarea "dnp"
click at [365, 195] on button "Save" at bounding box center [359, 194] width 24 height 10
click at [154, 119] on span "X" at bounding box center [163, 119] width 126 height 7
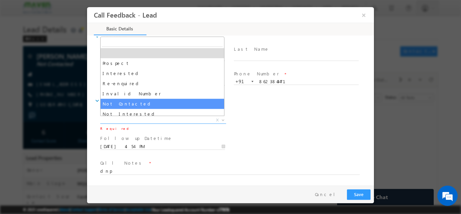
select select "Not Contacted"
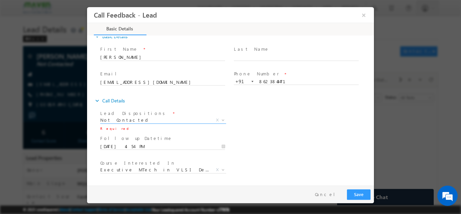
scroll to position [36, 0]
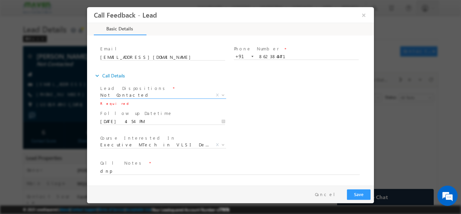
drag, startPoint x: 372, startPoint y: 95, endPoint x: 463, endPoint y: 153, distance: 107.8
click at [362, 190] on button "Save" at bounding box center [359, 194] width 24 height 10
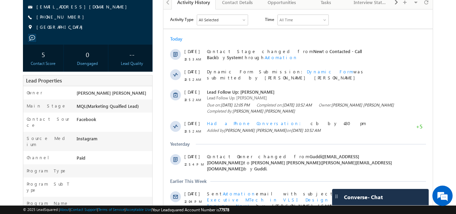
scroll to position [74, 0]
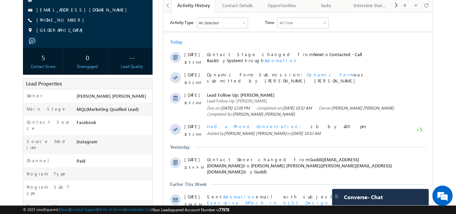
click at [447, 120] on body "Menu Gagandip Singh Saini gagan dip@m aven- silic on.co m" at bounding box center [228, 174] width 456 height 497
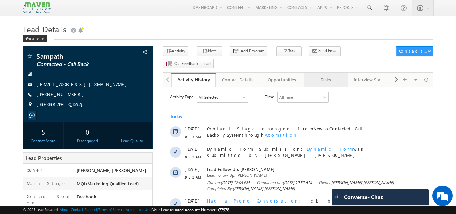
click at [329, 76] on div "Tasks" at bounding box center [326, 80] width 33 height 8
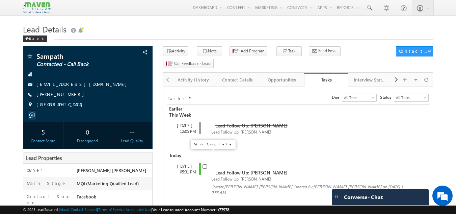
click at [206, 164] on input "checkbox" at bounding box center [205, 166] width 4 height 4
checkbox input "false"
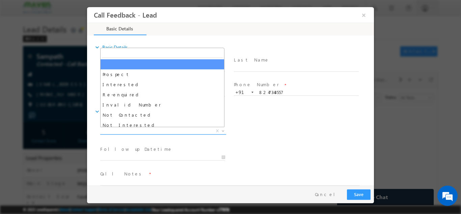
click at [151, 128] on span "X" at bounding box center [163, 130] width 126 height 7
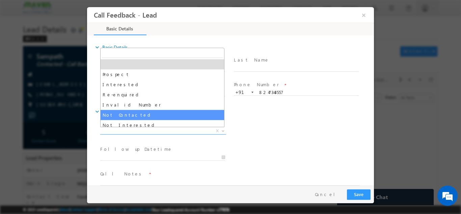
select select "Not Contacted"
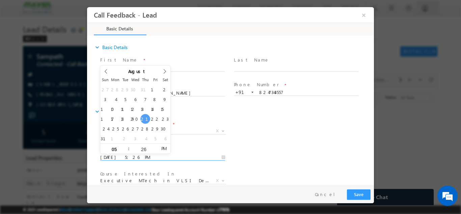
click at [162, 157] on input "21/08/2025 5:26 PM" at bounding box center [162, 157] width 125 height 7
type input "22/08/2025 5:26 PM"
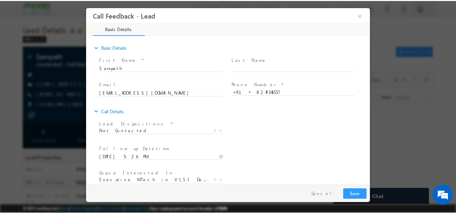
scroll to position [36, 0]
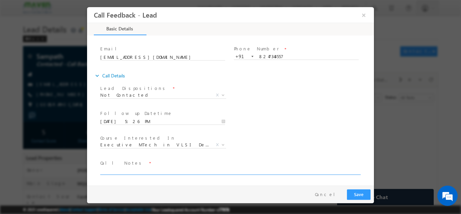
click at [208, 171] on textarea at bounding box center [230, 170] width 260 height 8
click at [341, 173] on textarea "dnp" at bounding box center [230, 170] width 260 height 8
type textarea "dnp"
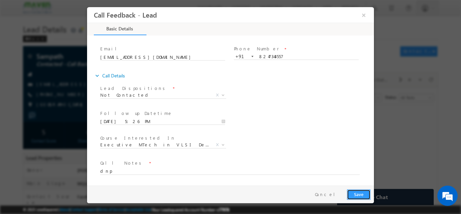
click at [361, 195] on button "Save" at bounding box center [359, 194] width 24 height 10
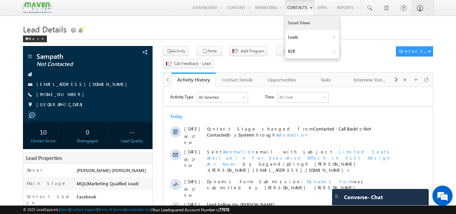
click at [314, 24] on link "Smart Views" at bounding box center [312, 23] width 54 height 14
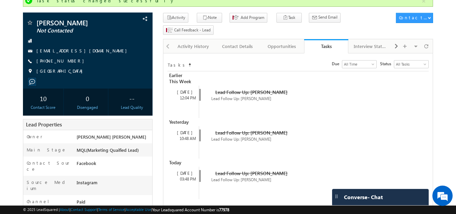
scroll to position [40, 0]
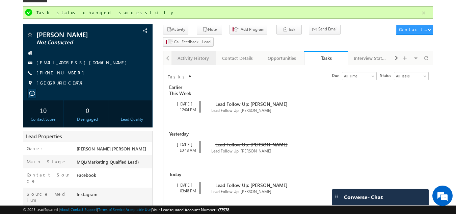
click at [186, 54] on div "Activity History" at bounding box center [193, 58] width 33 height 8
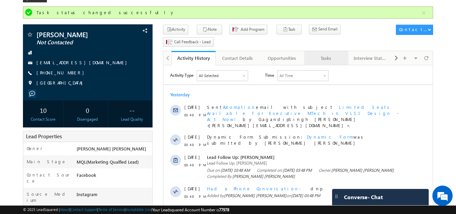
click at [329, 51] on link "Tasks" at bounding box center [326, 58] width 44 height 14
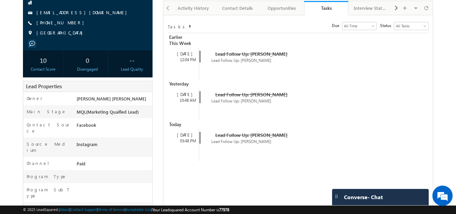
scroll to position [87, 0]
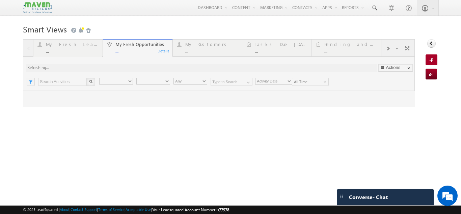
type input "Current User"
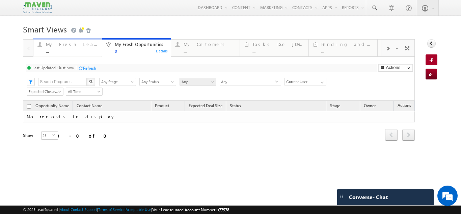
click at [50, 49] on div "..." at bounding box center [72, 50] width 52 height 5
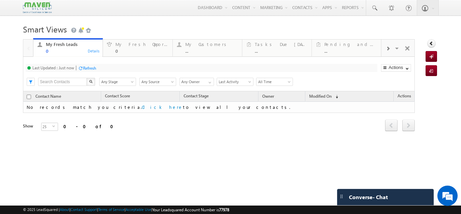
click at [88, 67] on div "Refresh" at bounding box center [89, 68] width 13 height 5
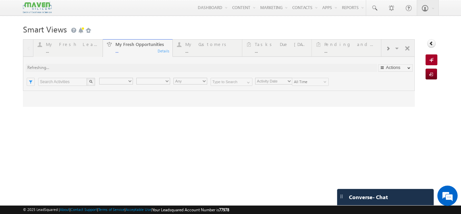
type input "Current User"
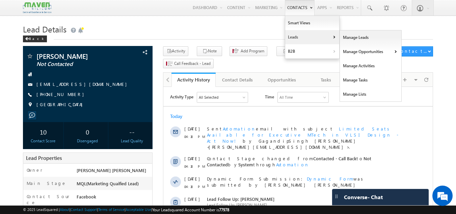
click at [294, 33] on link "Leads" at bounding box center [312, 37] width 54 height 14
click at [347, 36] on link "Manage Leads" at bounding box center [371, 37] width 62 height 14
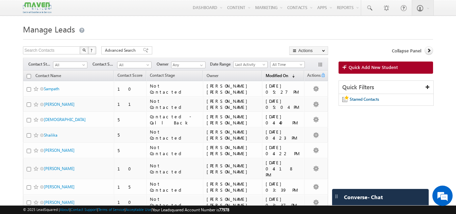
click at [289, 78] on span "(sorted descending)" at bounding box center [291, 75] width 5 height 5
click at [322, 64] on button "button" at bounding box center [321, 65] width 7 height 7
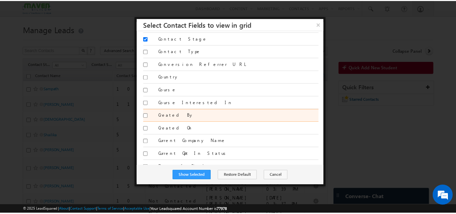
scroll to position [424, 0]
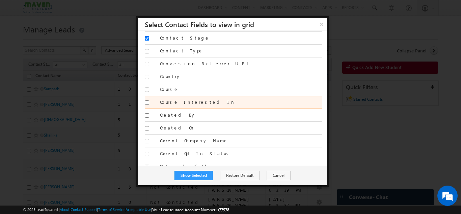
click at [146, 101] on input "Course Interested In" at bounding box center [147, 102] width 4 height 4
checkbox input "true"
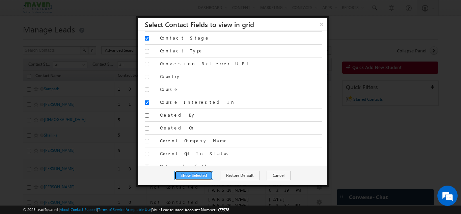
click at [194, 179] on button "Show Selected" at bounding box center [194, 175] width 38 height 9
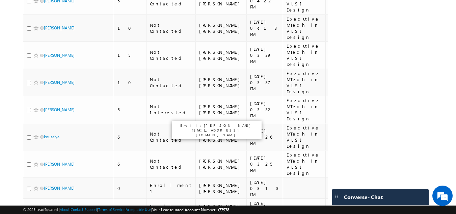
scroll to position [309, 0]
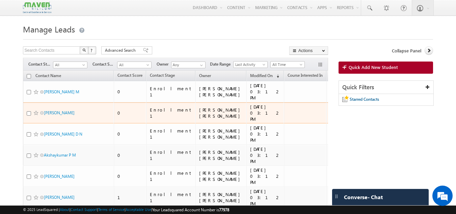
scroll to position [0, 0]
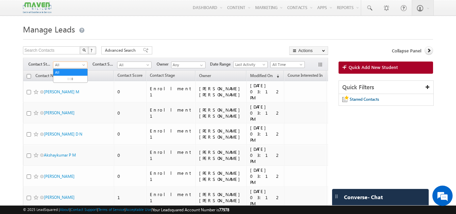
click at [77, 64] on span "All" at bounding box center [69, 65] width 32 height 6
click at [66, 79] on link "New Lead" at bounding box center [70, 79] width 34 height 6
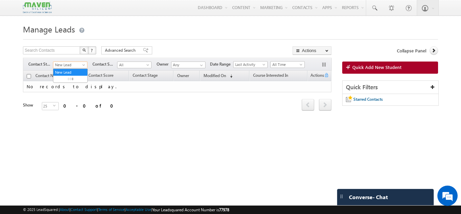
click at [83, 66] on span at bounding box center [84, 65] width 5 height 5
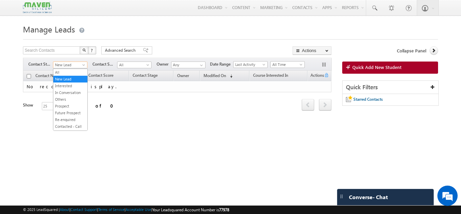
click at [56, 69] on ul "All New Lead Interested In Conversation Others Prospect Future Prospect Re-enqu…" at bounding box center [70, 100] width 35 height 62
click at [57, 69] on link "All" at bounding box center [70, 72] width 34 height 6
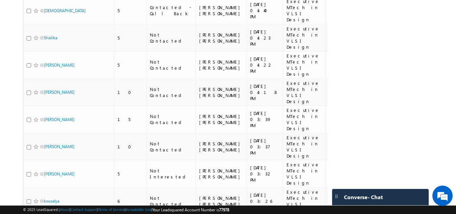
scroll to position [309, 0]
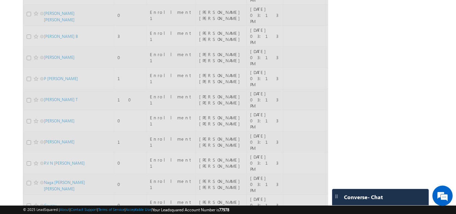
scroll to position [0, 0]
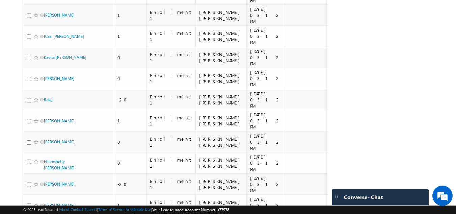
scroll to position [306, 0]
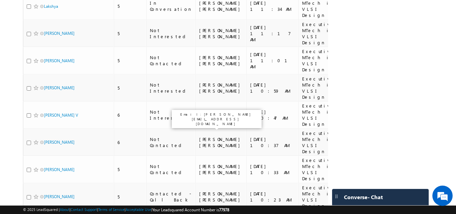
scroll to position [309, 0]
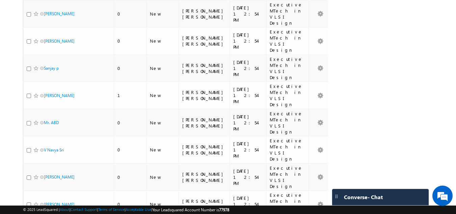
scroll to position [286, 0]
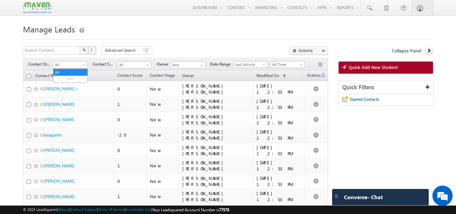
click at [83, 63] on span "All" at bounding box center [69, 65] width 32 height 6
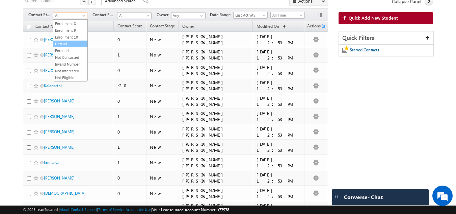
scroll to position [48, 0]
